Goal: Task Accomplishment & Management: Manage account settings

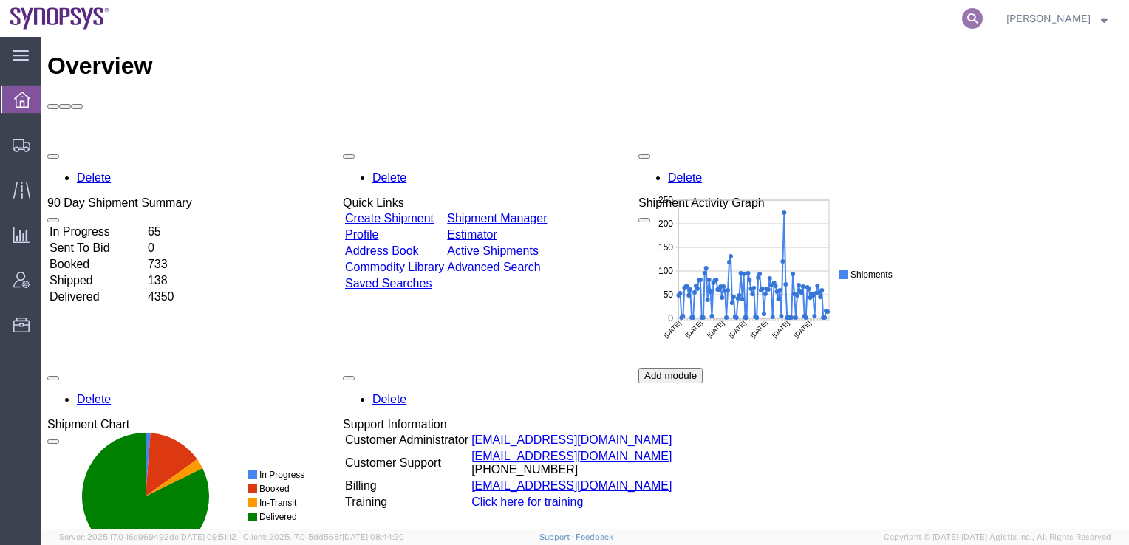
click at [983, 26] on icon at bounding box center [972, 18] width 21 height 21
click at [904, 18] on input "search" at bounding box center [737, 18] width 449 height 35
paste input "56508388"
type input "56508388"
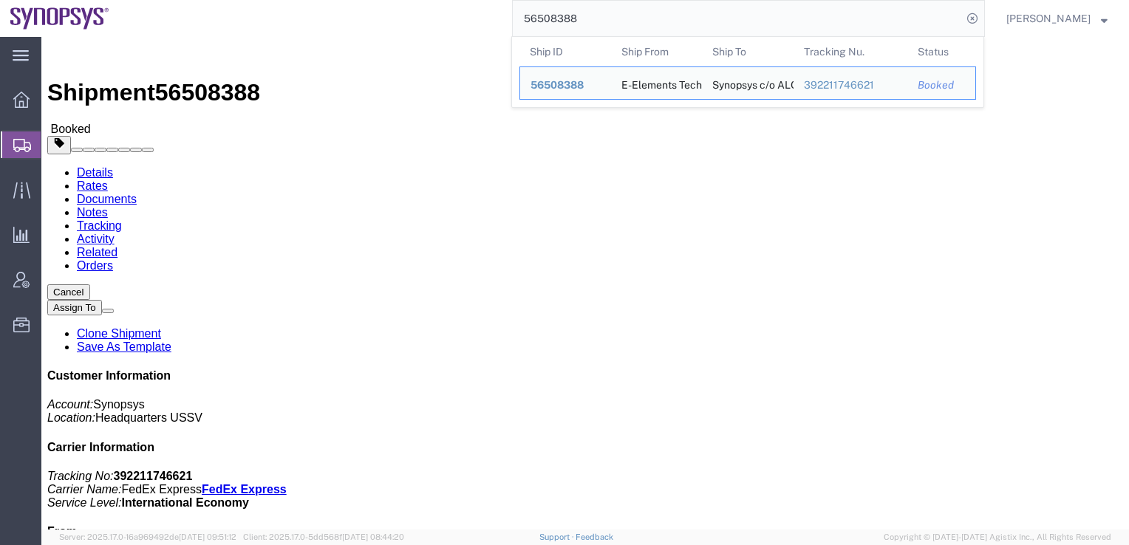
click div "Leg 1 - Small Parcel"
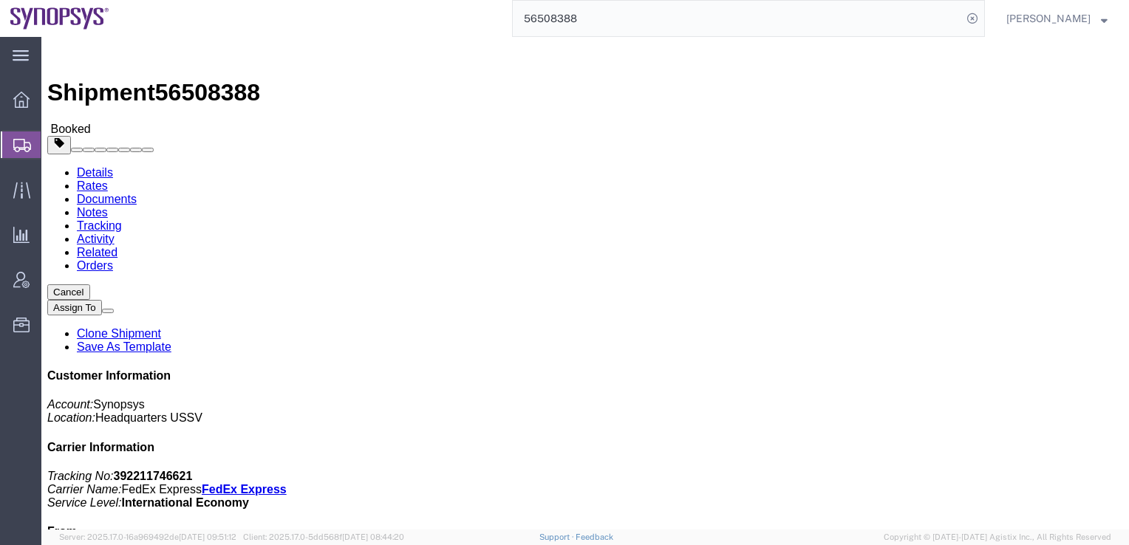
click span "button"
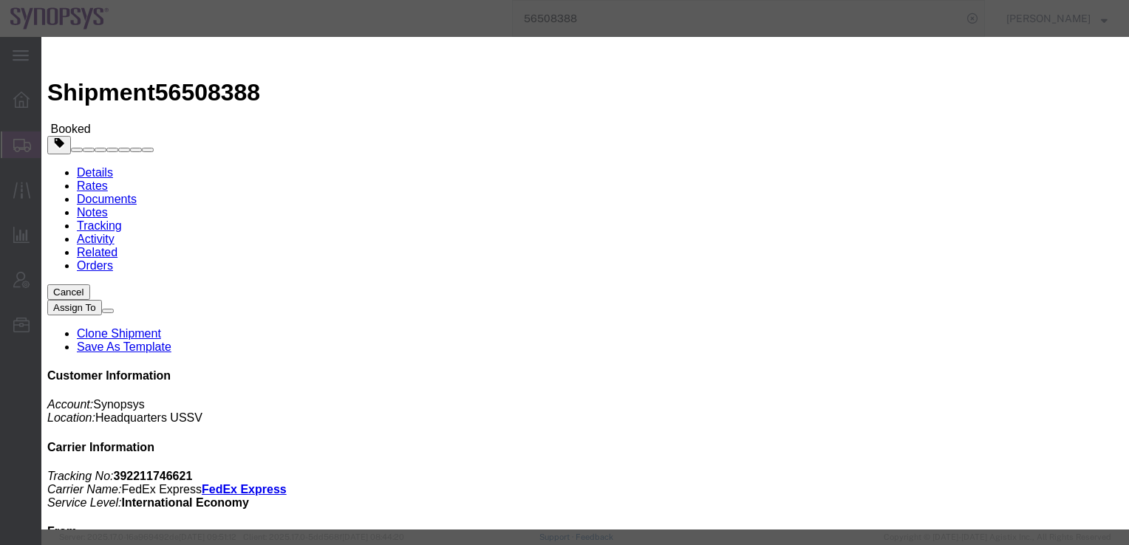
click button "Cancel pick-up request"
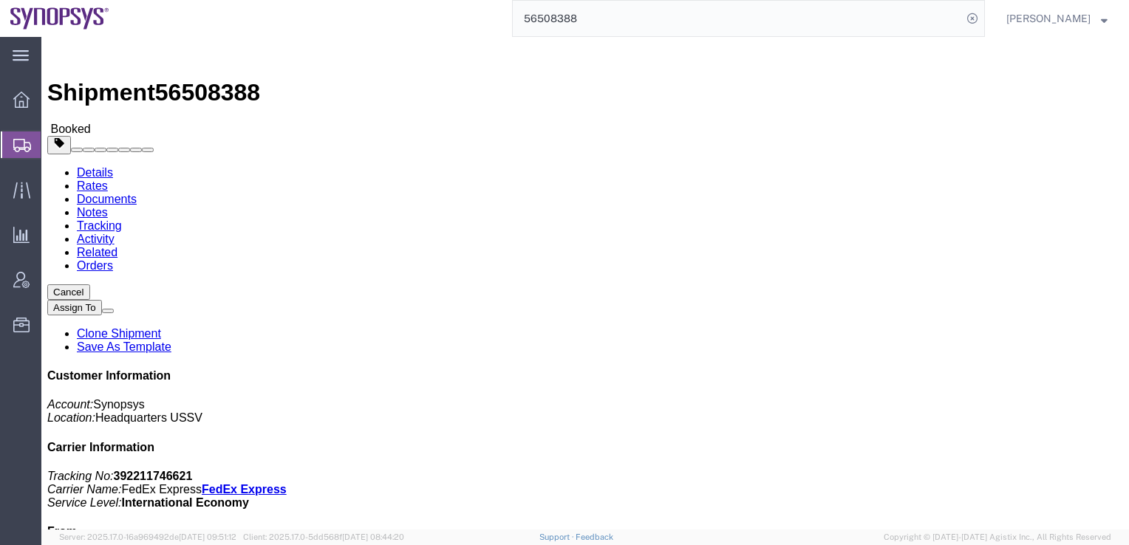
click icon
click link "Schedule pickup request"
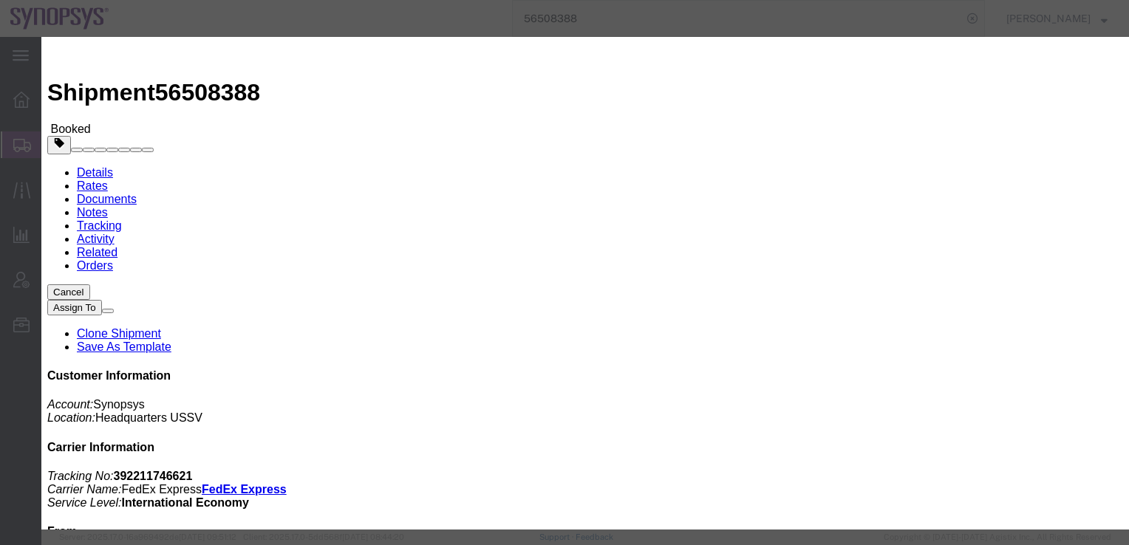
click icon "button"
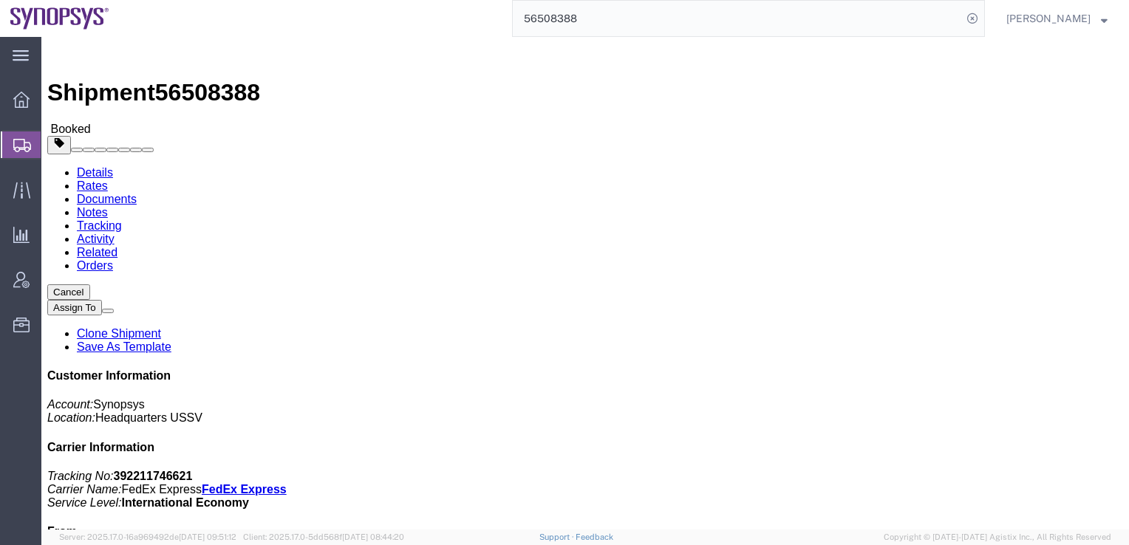
click button "button"
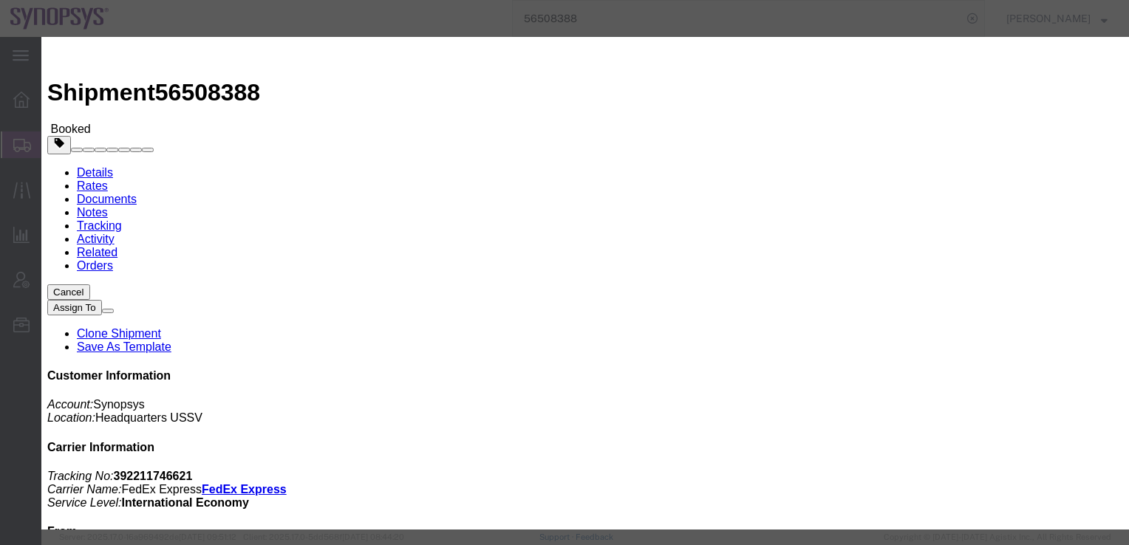
click div "[DATE] 10:00 AM"
click div "Pickup Date: Pickup Start Date Pickup Start Time Pickup Open Date and Time [DAT…"
click icon "button"
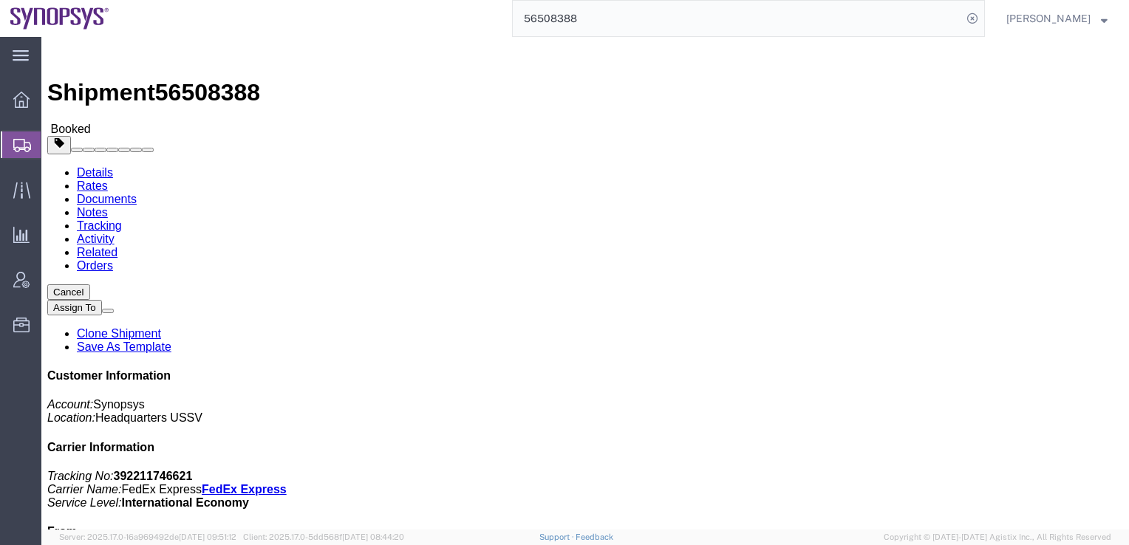
click button "button"
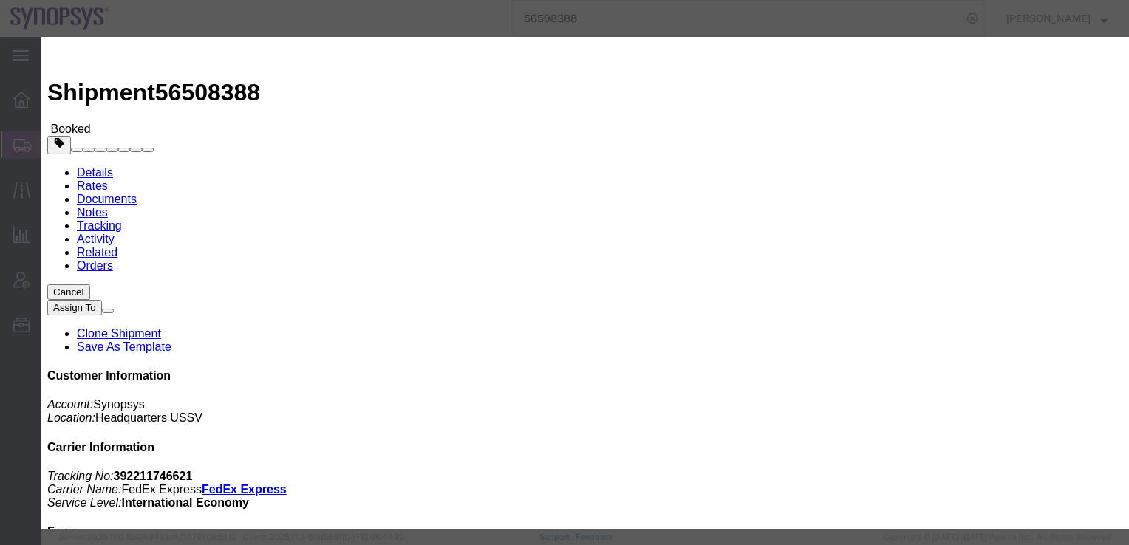
drag, startPoint x: 851, startPoint y: 47, endPoint x: 828, endPoint y: 231, distance: 186.2
click h2 "Edit Date and Time"
click icon "button"
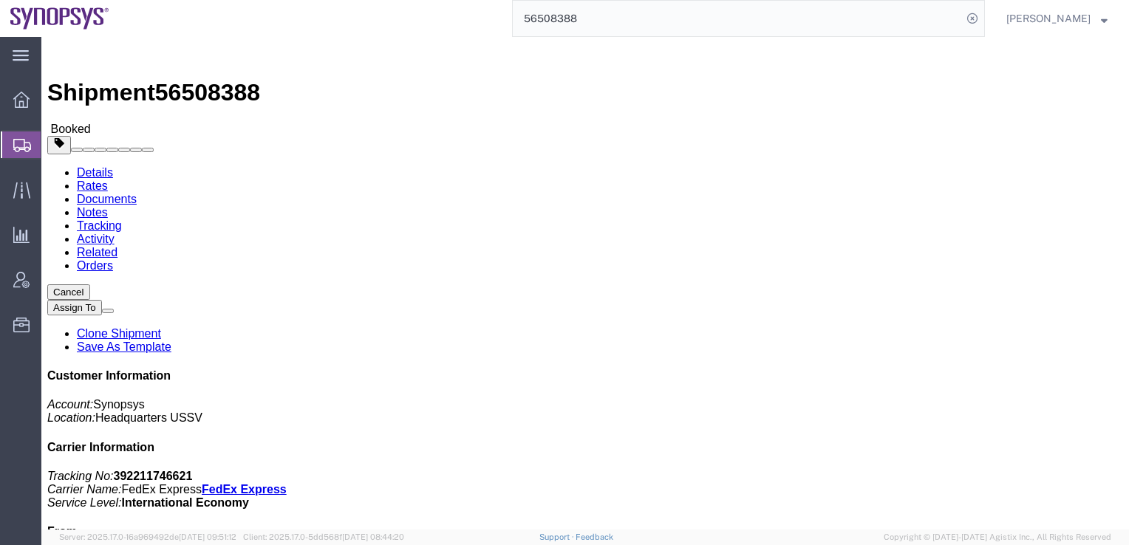
click div "Leg 1 - Small Parcel"
click span "button"
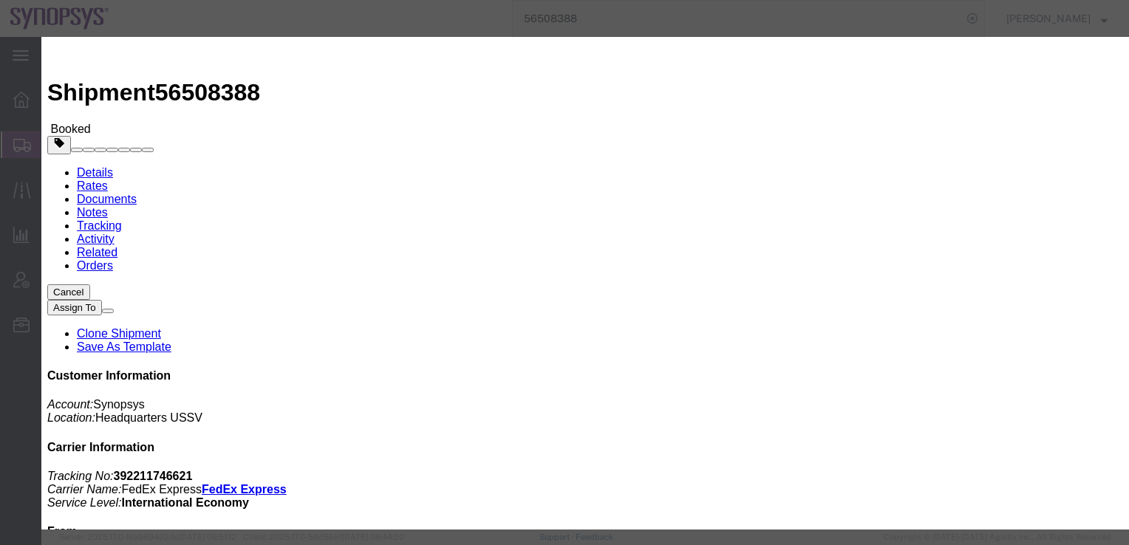
click icon "button"
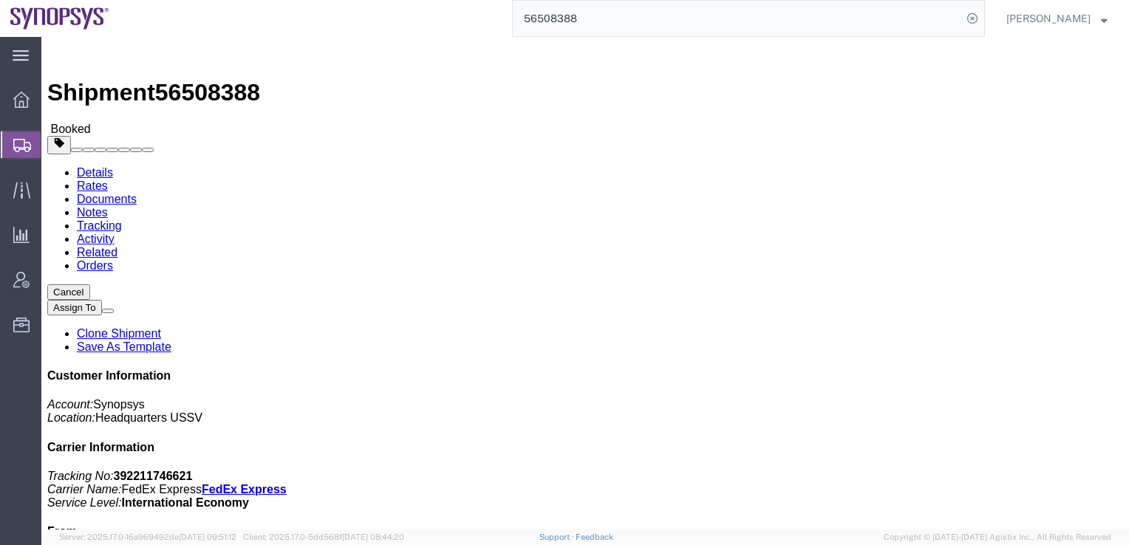
click button "Cancel"
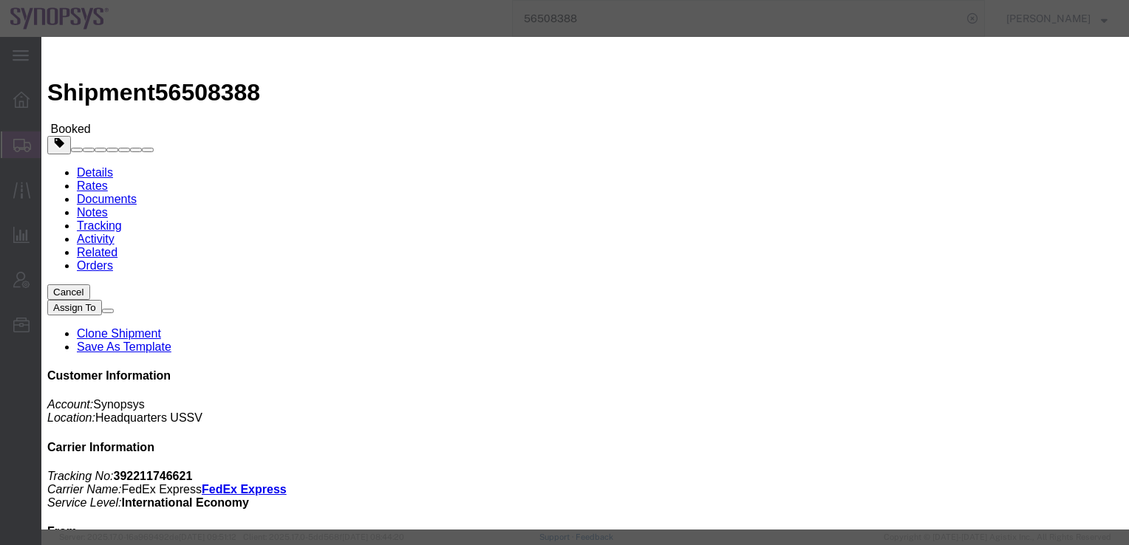
click button "Yes"
